Goal: Information Seeking & Learning: Find specific fact

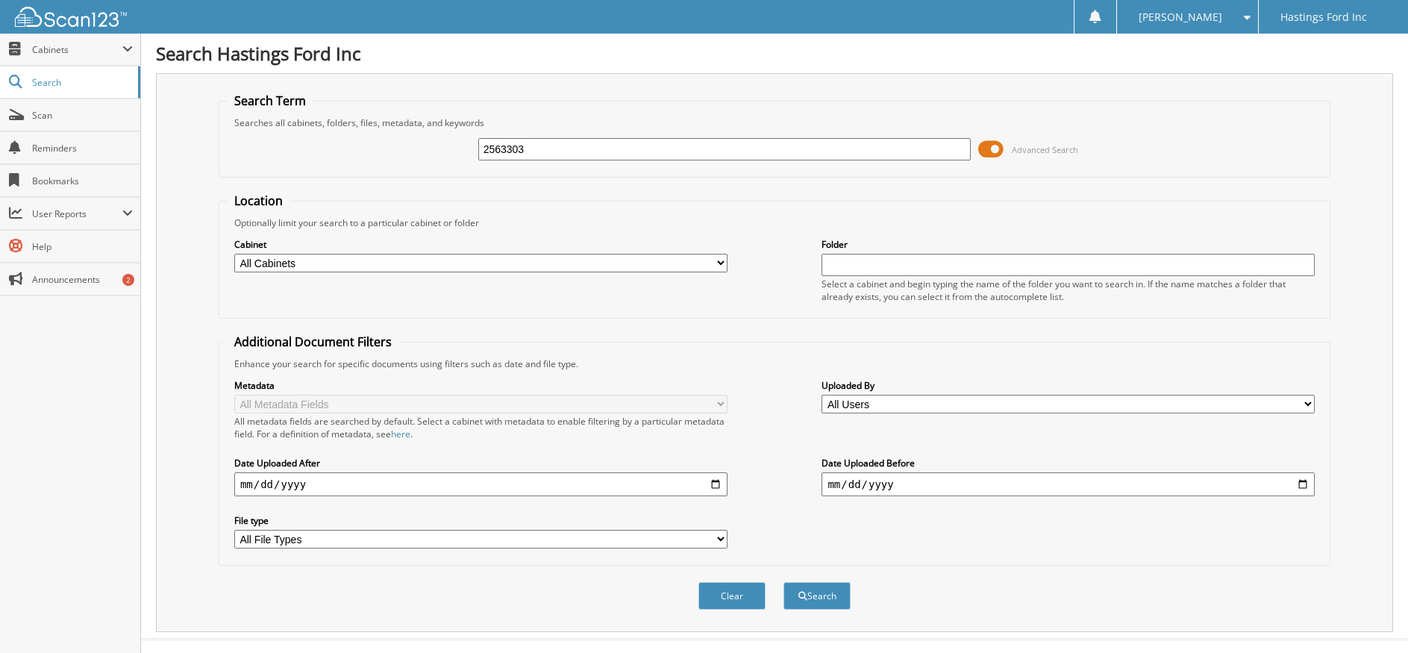
type input "2563303"
click at [783, 582] on button "Search" at bounding box center [816, 596] width 67 height 28
click at [530, 149] on input "2563303" at bounding box center [724, 149] width 493 height 22
click at [819, 599] on button "Search" at bounding box center [816, 596] width 67 height 28
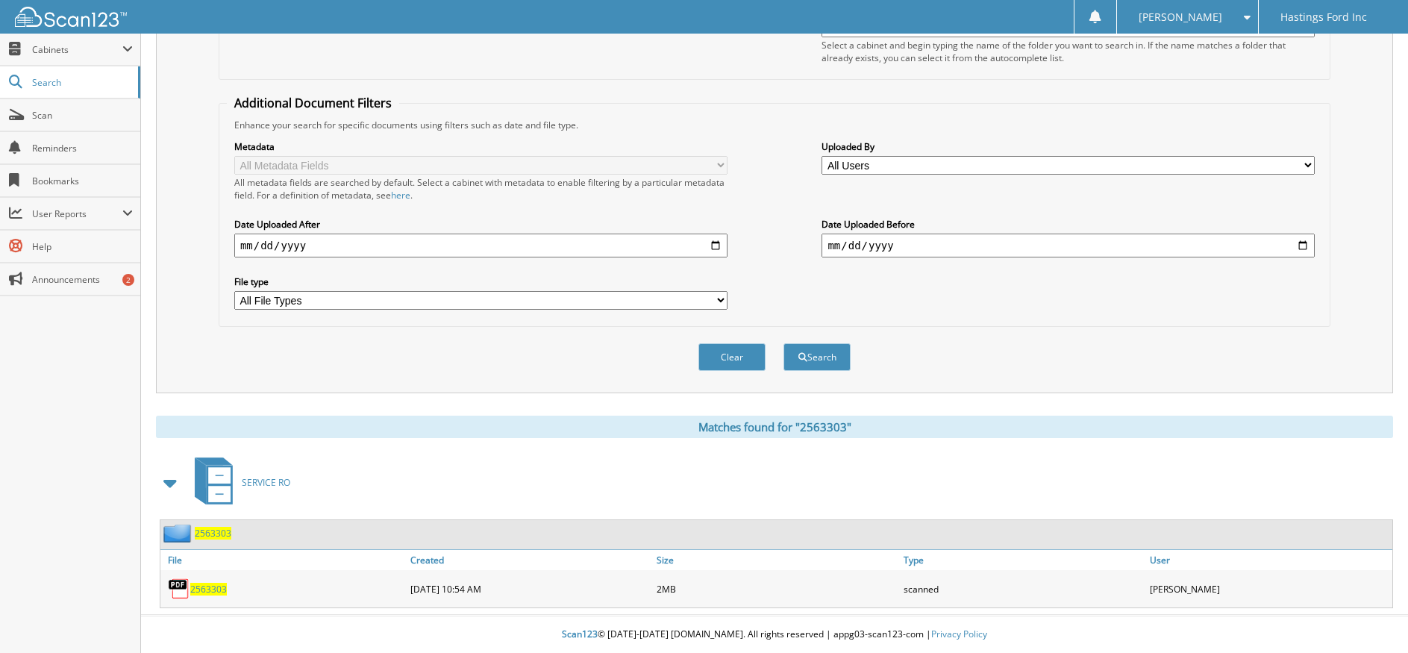
click at [203, 587] on span "2563303" at bounding box center [208, 589] width 37 height 13
